Goal: Find specific page/section: Find specific page/section

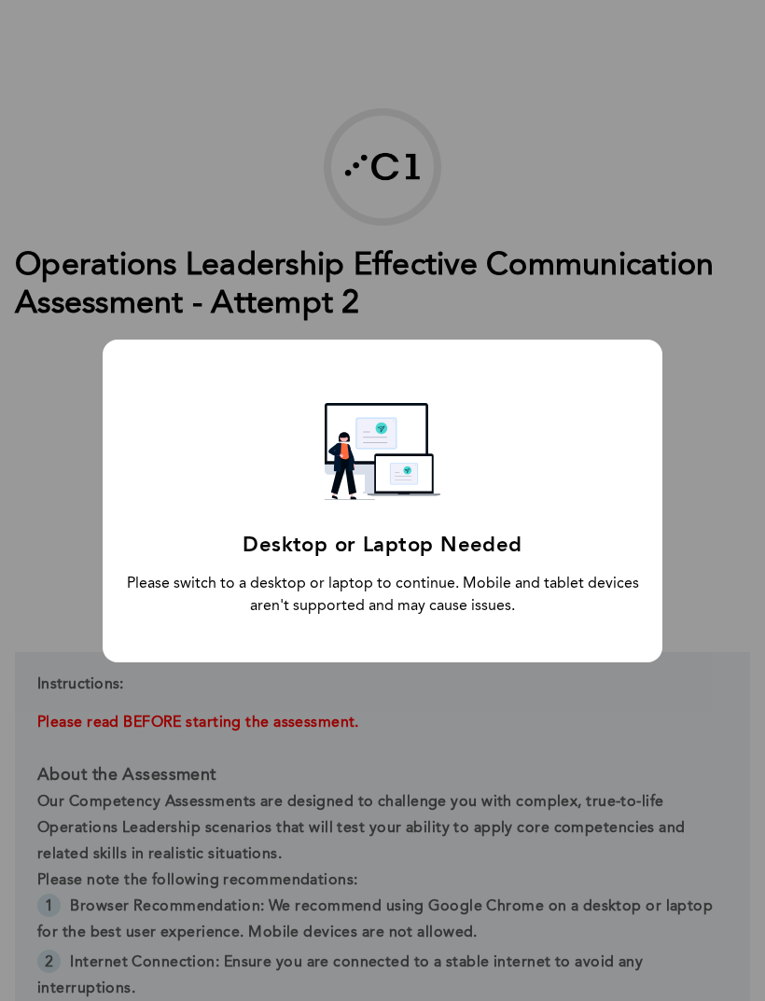
click at [651, 305] on div "Desktop or Laptop Needed Please switch to a desktop or laptop to continue. Mobi…" at bounding box center [382, 500] width 765 height 1001
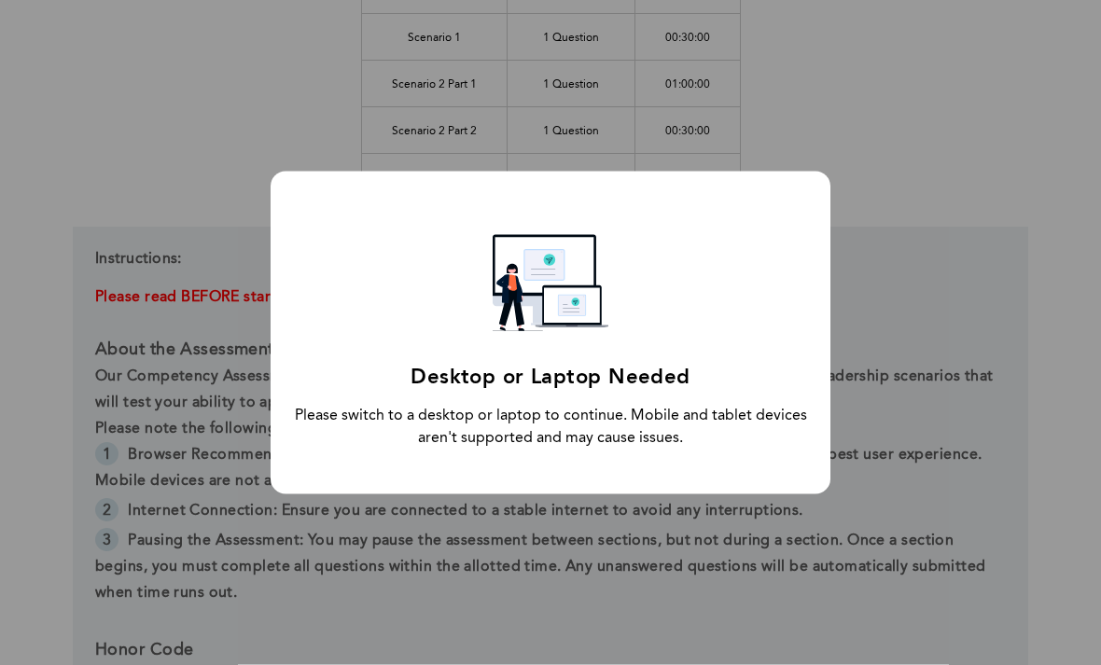
scroll to position [430, 0]
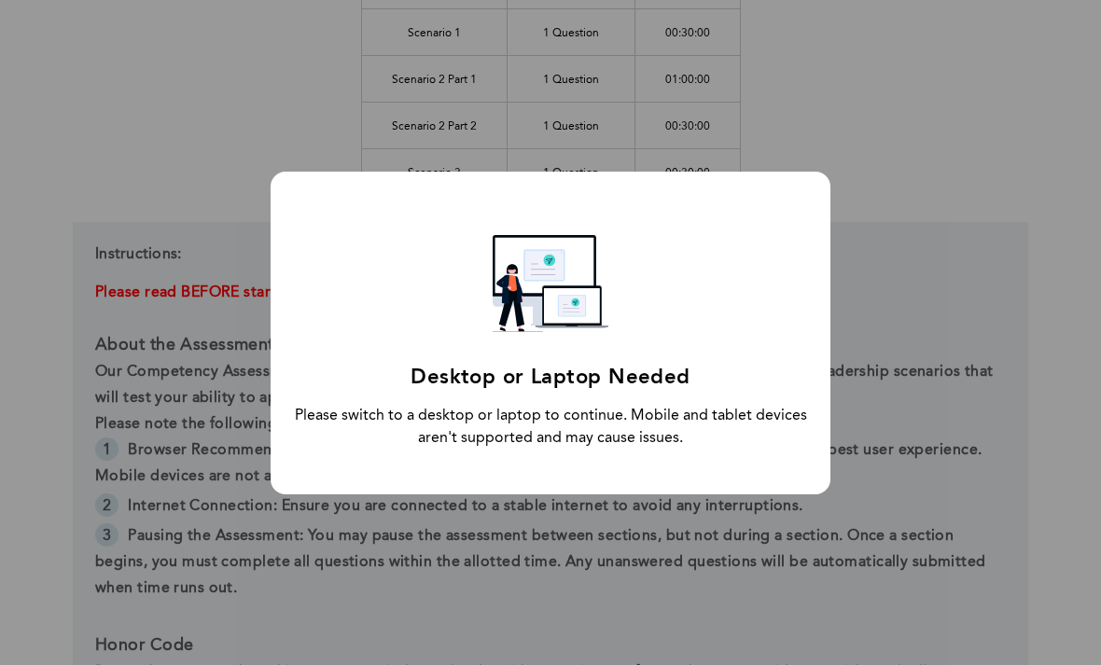
click at [764, 294] on div "Desktop or Laptop Needed Please switch to a desktop or laptop to continue. Mobi…" at bounding box center [551, 333] width 560 height 323
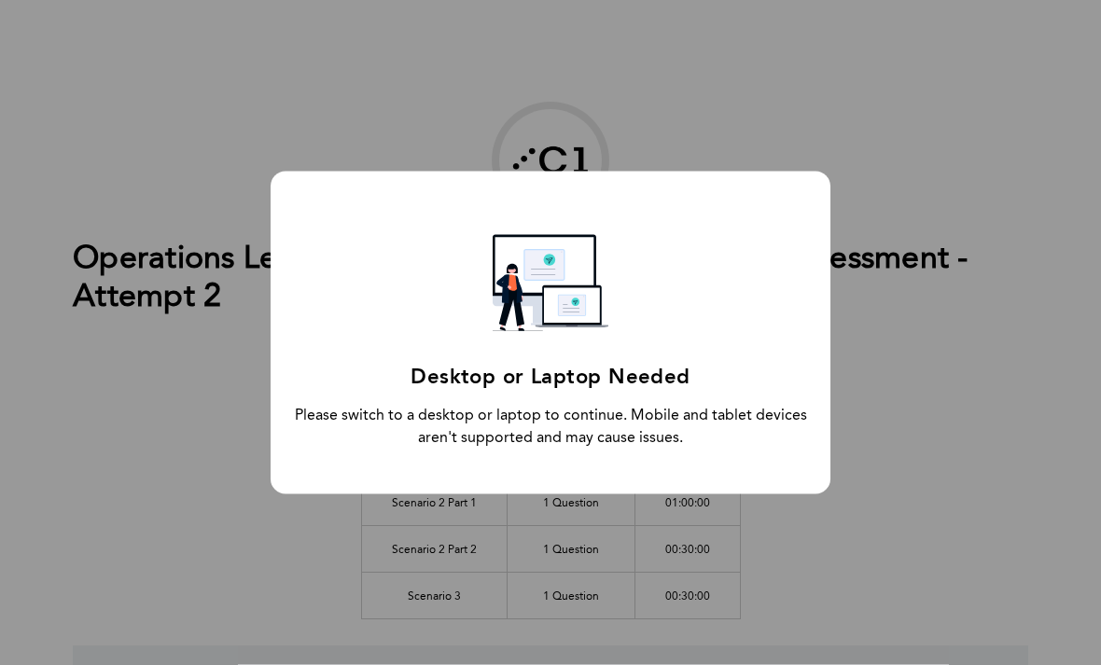
scroll to position [0, 0]
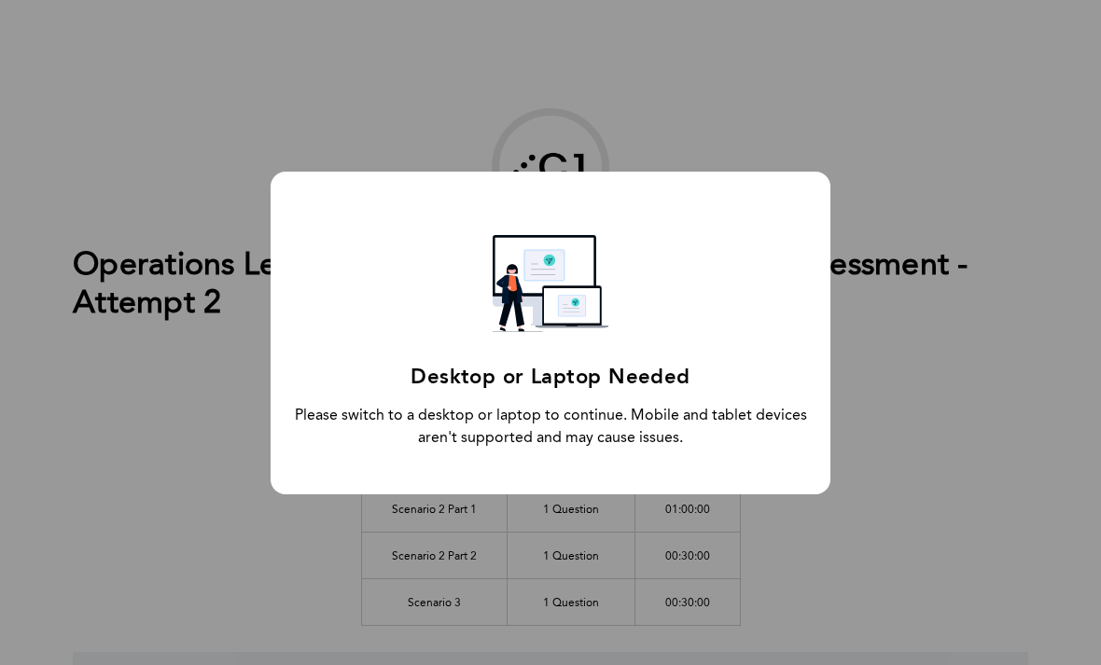
click at [766, 375] on div "Desktop or Laptop Needed Please switch to a desktop or laptop to continue. Mobi…" at bounding box center [551, 333] width 560 height 323
click at [766, 374] on div "Desktop or Laptop Needed Please switch to a desktop or laptop to continue. Mobi…" at bounding box center [551, 333] width 560 height 323
click at [777, 375] on div "Desktop or Laptop Needed Please switch to a desktop or laptop to continue. Mobi…" at bounding box center [551, 333] width 560 height 323
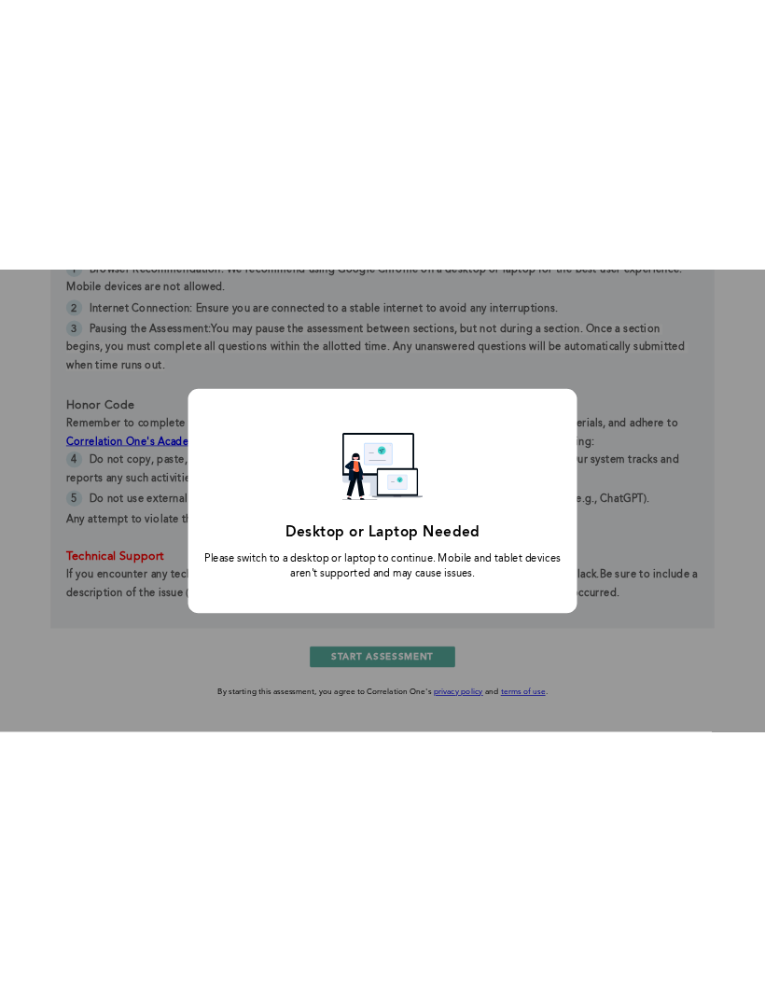
scroll to position [679, 0]
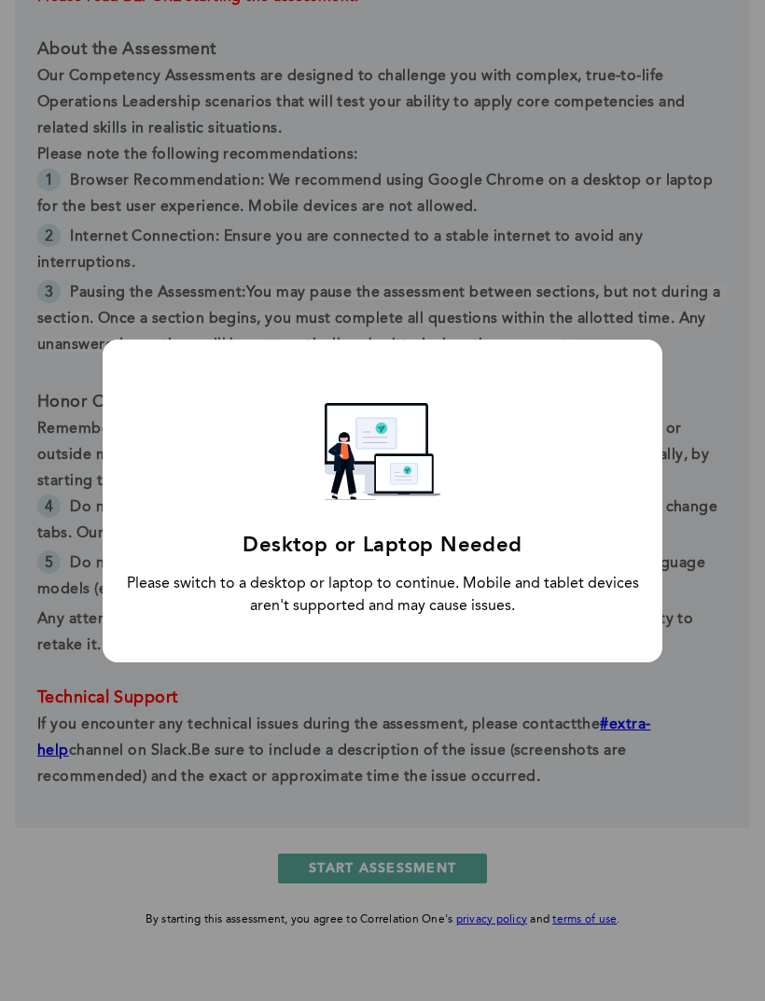
click at [580, 664] on div "Desktop or Laptop Needed Please switch to a desktop or laptop to continue. Mobi…" at bounding box center [382, 500] width 765 height 1001
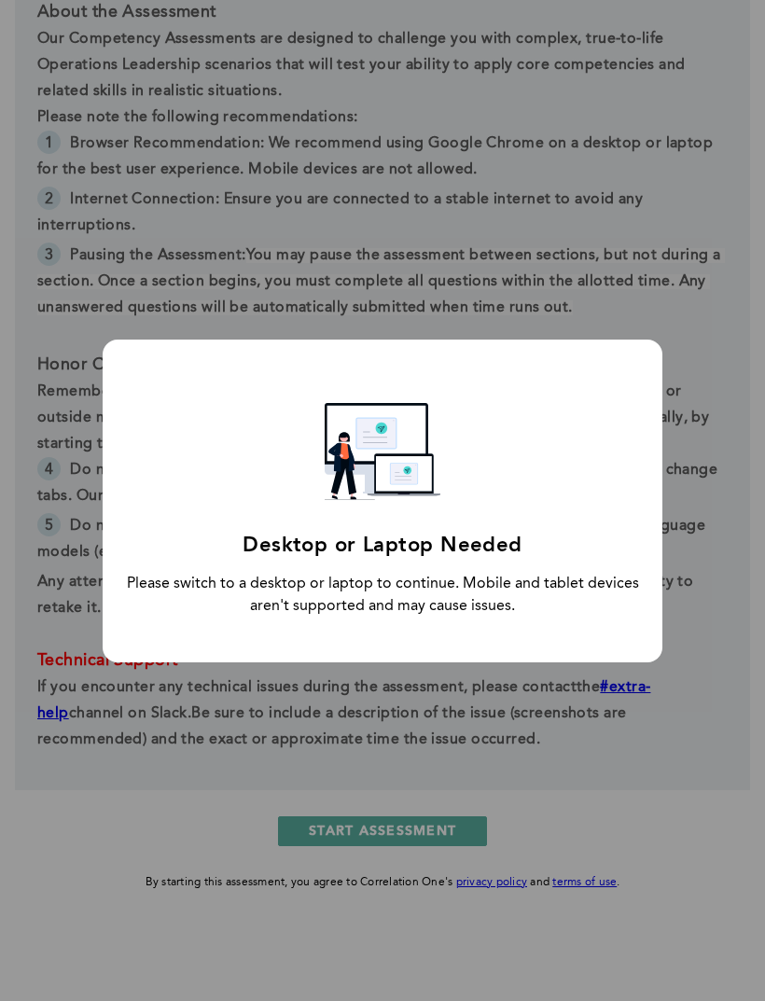
scroll to position [739, 0]
